Goal: Navigation & Orientation: Go to known website

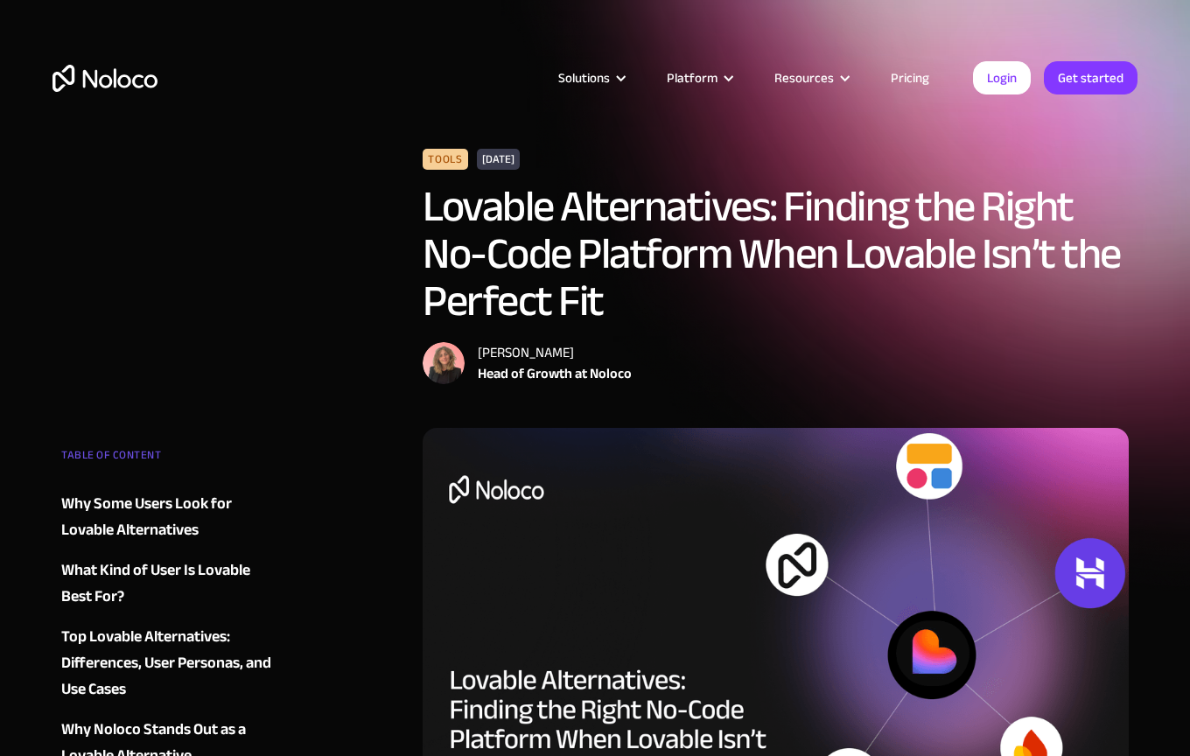
click at [106, 82] on img "home" at bounding box center [104, 78] width 105 height 27
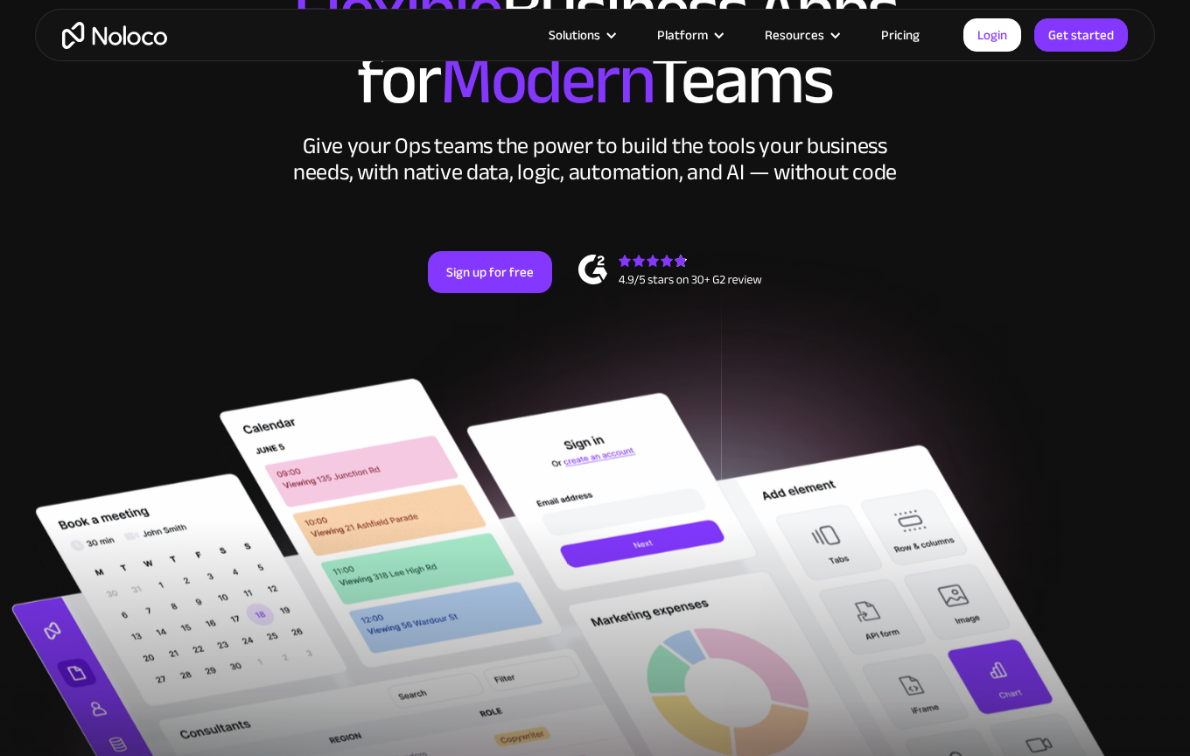
scroll to position [332, 0]
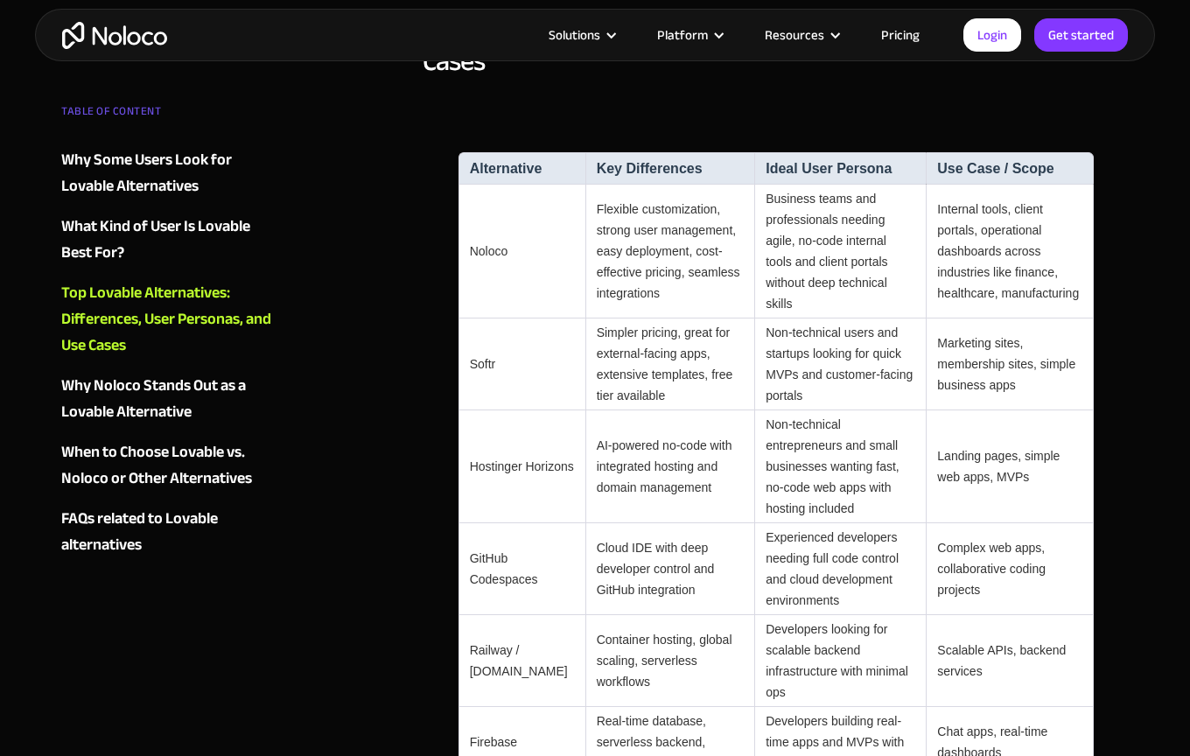
scroll to position [1734, 0]
